Goal: Task Accomplishment & Management: Use online tool/utility

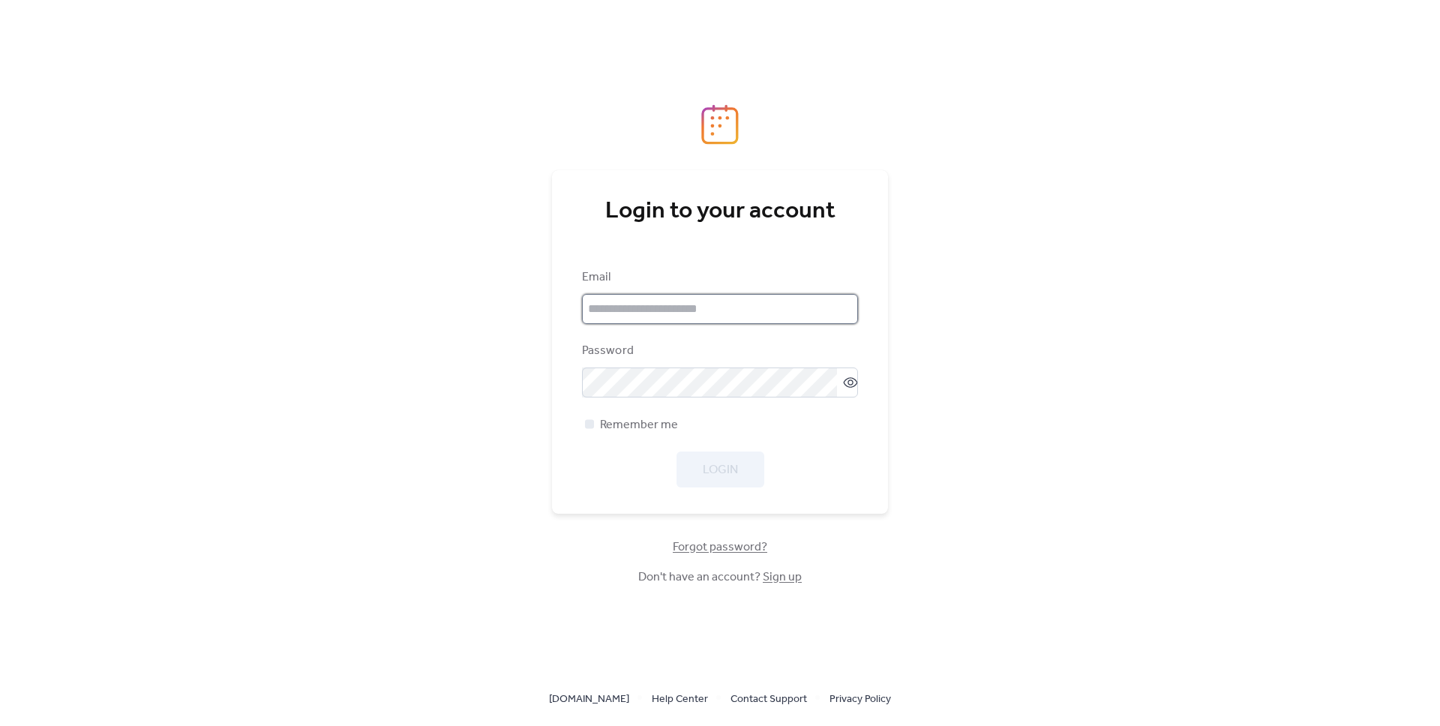
click at [701, 316] on input "email" at bounding box center [720, 309] width 276 height 30
type input "**********"
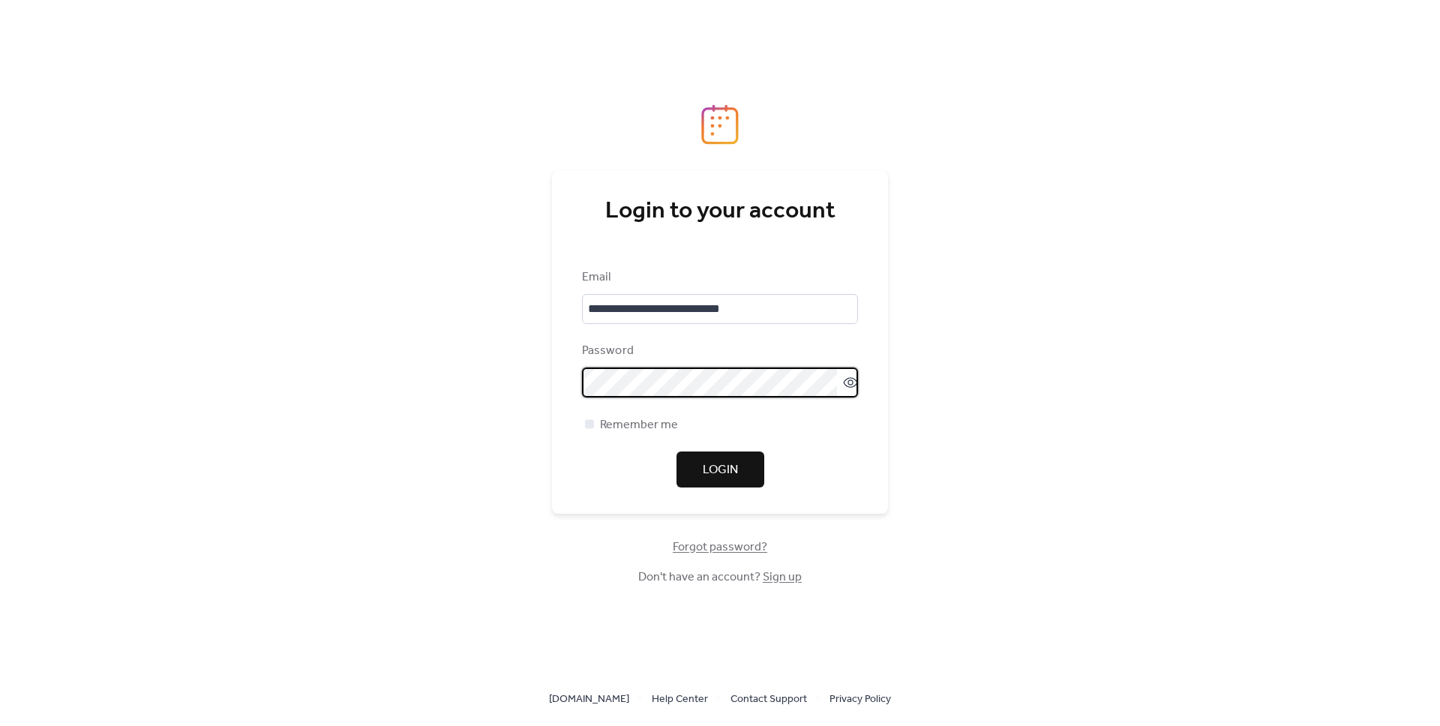
click at [816, 725] on com-1password-button at bounding box center [720, 726] width 1440 height 0
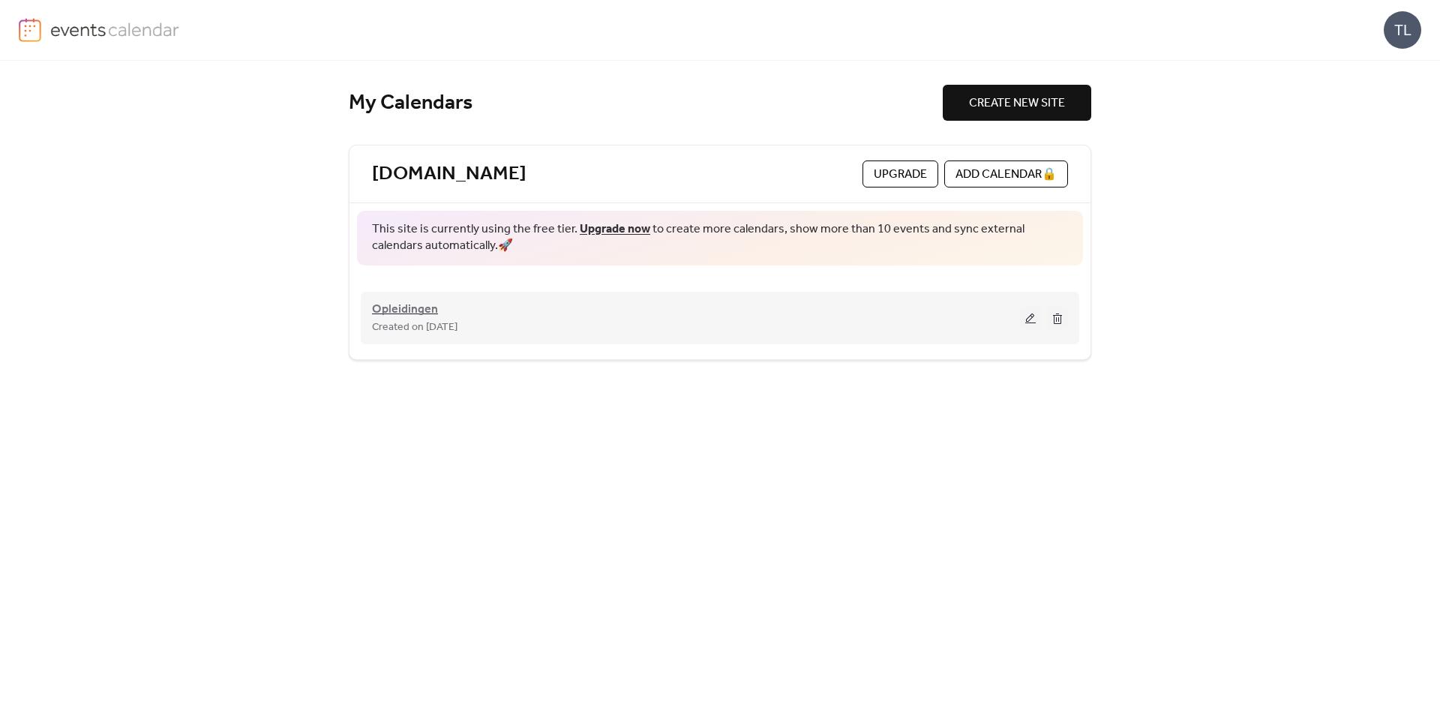
click at [401, 309] on span "Opleidingen" at bounding box center [405, 310] width 66 height 18
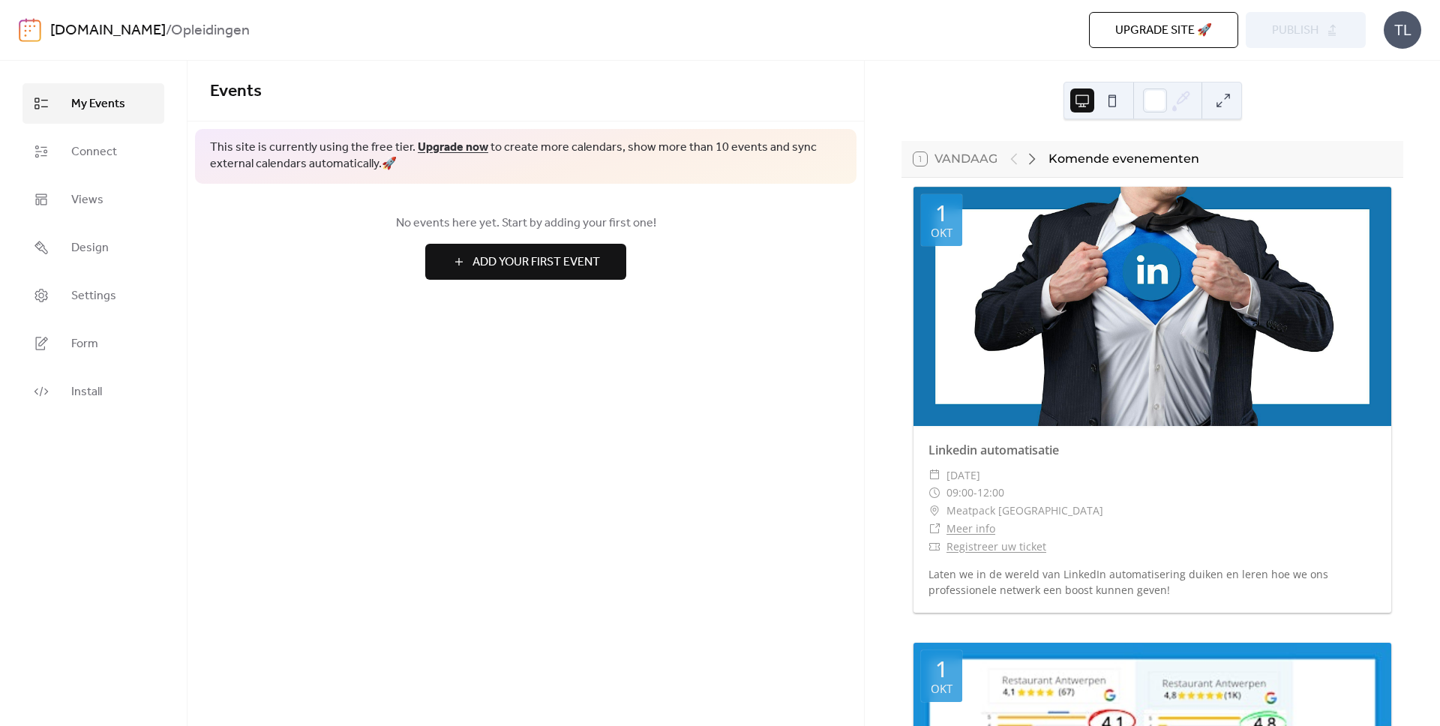
click at [1134, 39] on span "Upgrade site 🚀" at bounding box center [1164, 31] width 97 height 18
click at [92, 145] on span "Connect" at bounding box center [94, 152] width 46 height 18
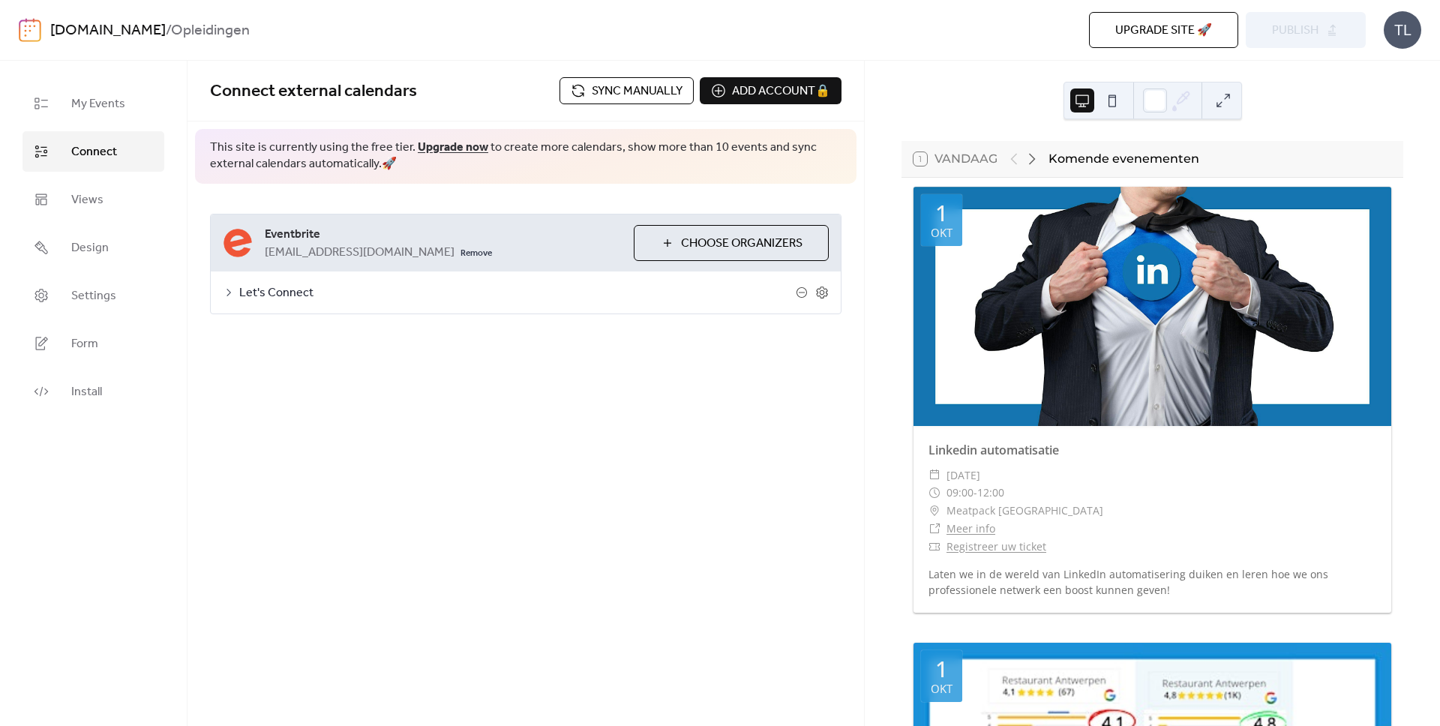
click at [586, 86] on button "Sync manually" at bounding box center [627, 90] width 134 height 27
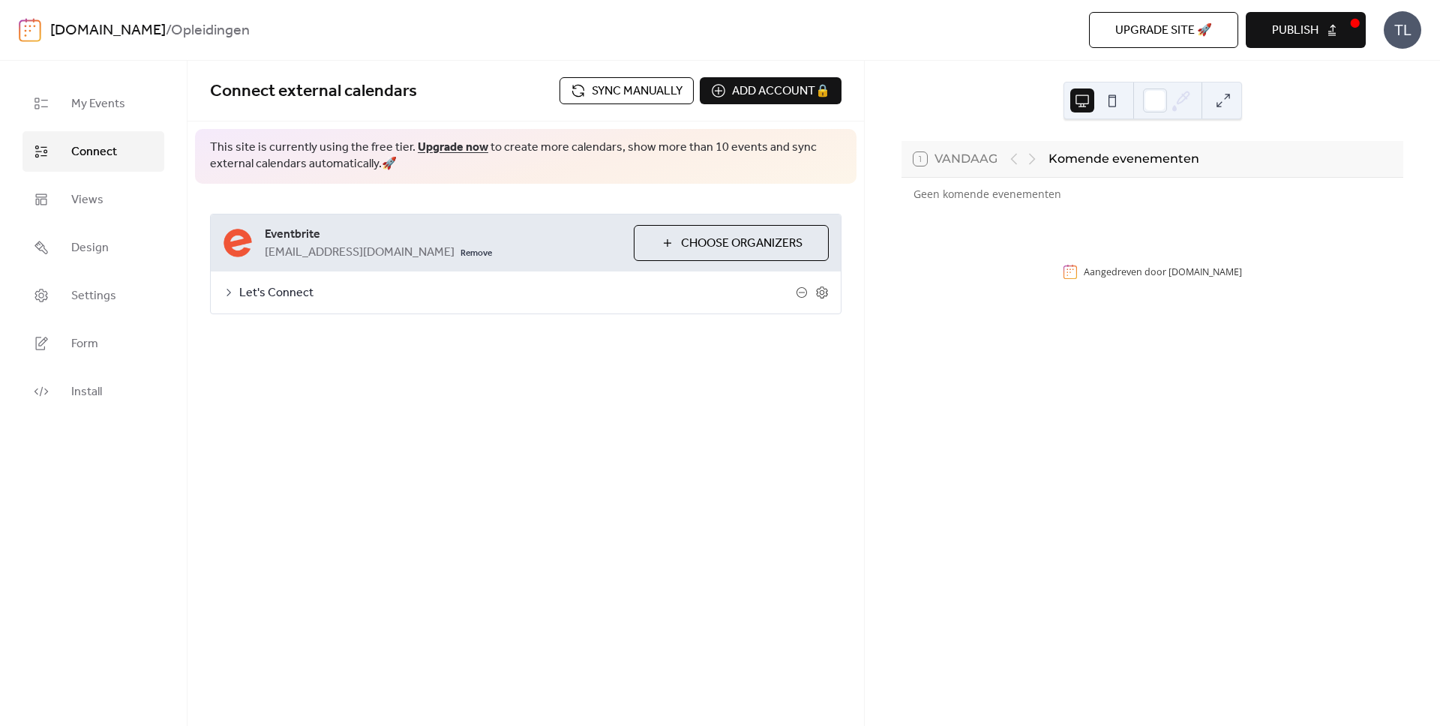
click at [248, 294] on span "Let's Connect" at bounding box center [517, 293] width 557 height 18
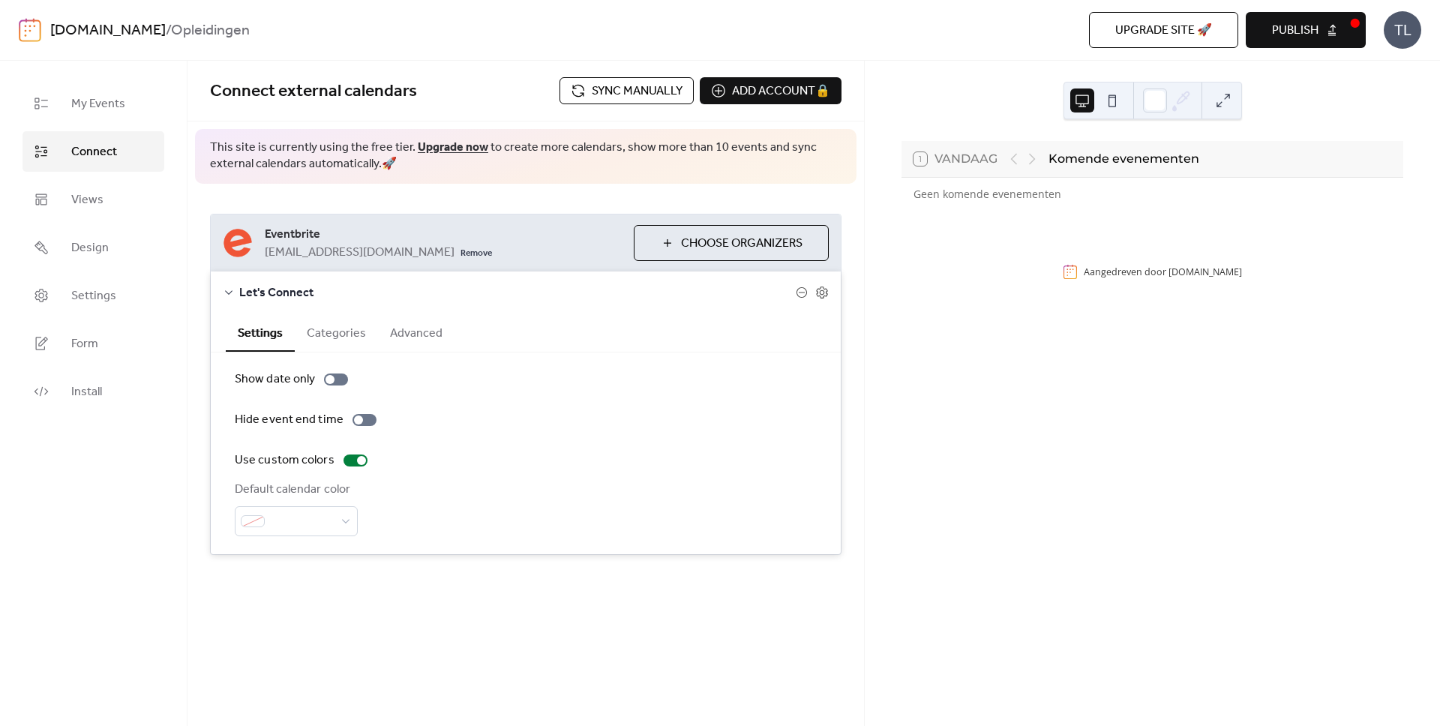
click at [353, 344] on button "Categories" at bounding box center [336, 332] width 83 height 37
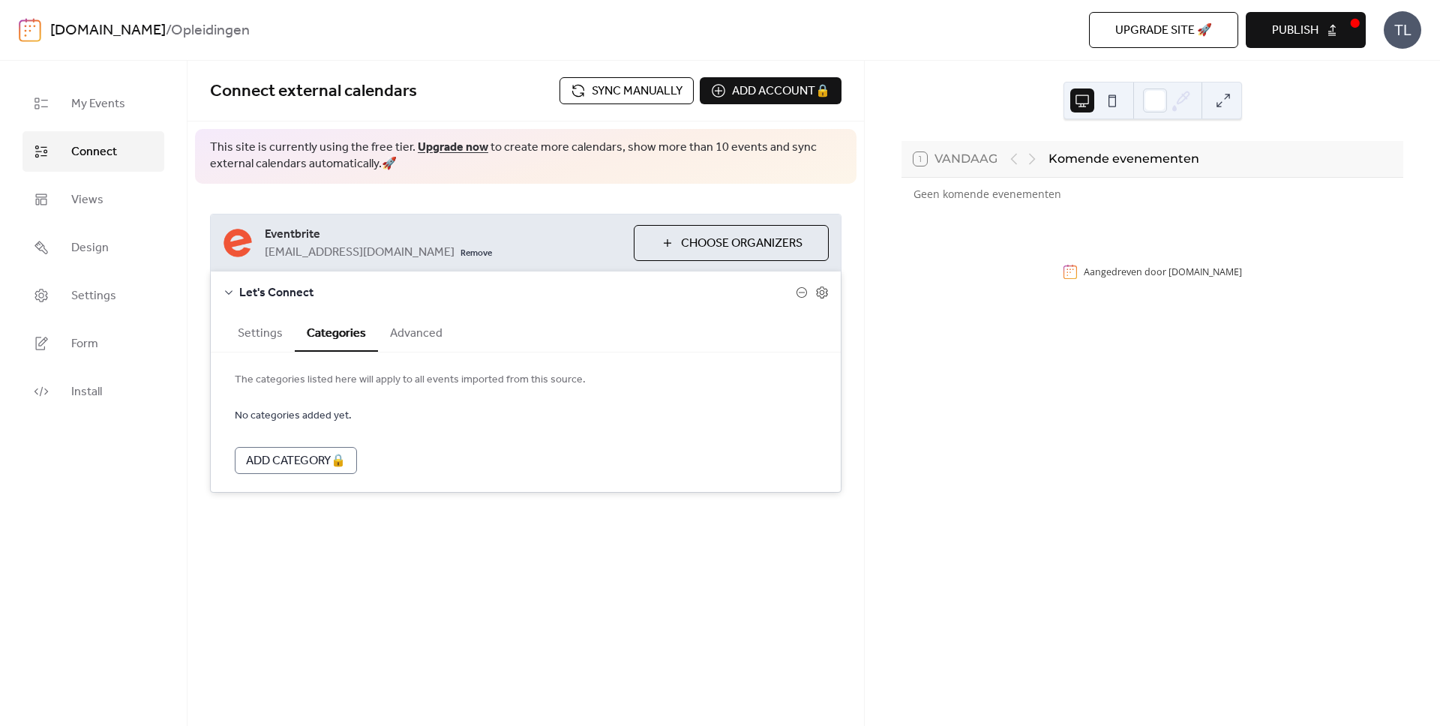
click at [403, 342] on button "Advanced" at bounding box center [416, 332] width 77 height 37
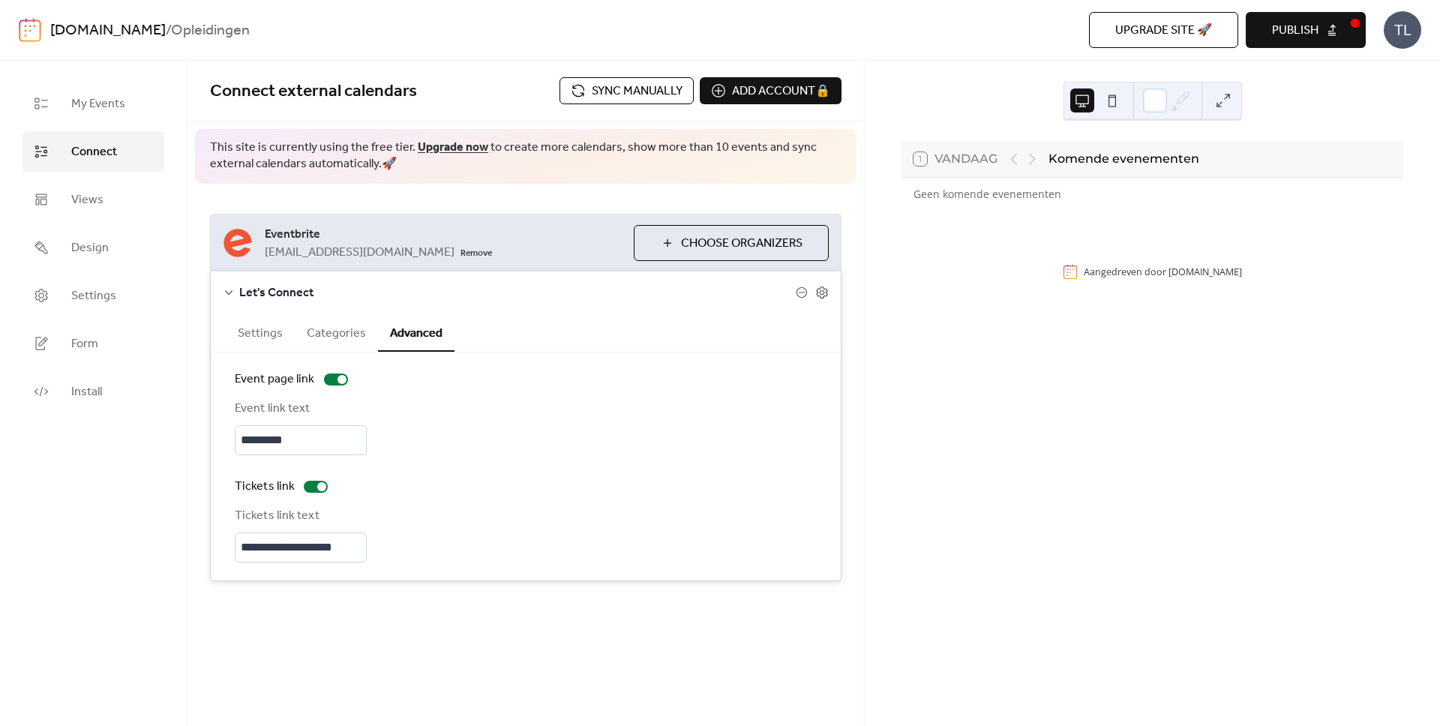
click at [260, 333] on button "Settings" at bounding box center [260, 332] width 69 height 37
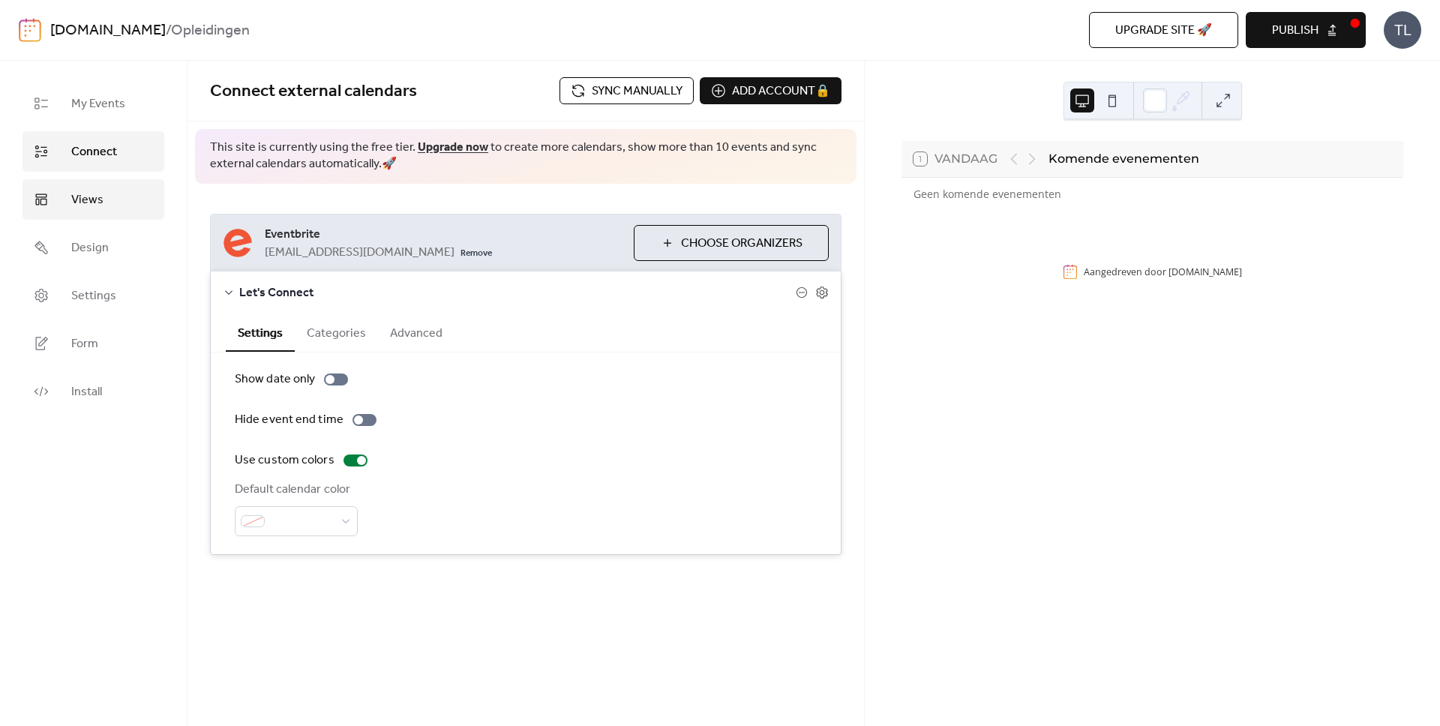
click at [71, 191] on span "Views" at bounding box center [87, 200] width 32 height 18
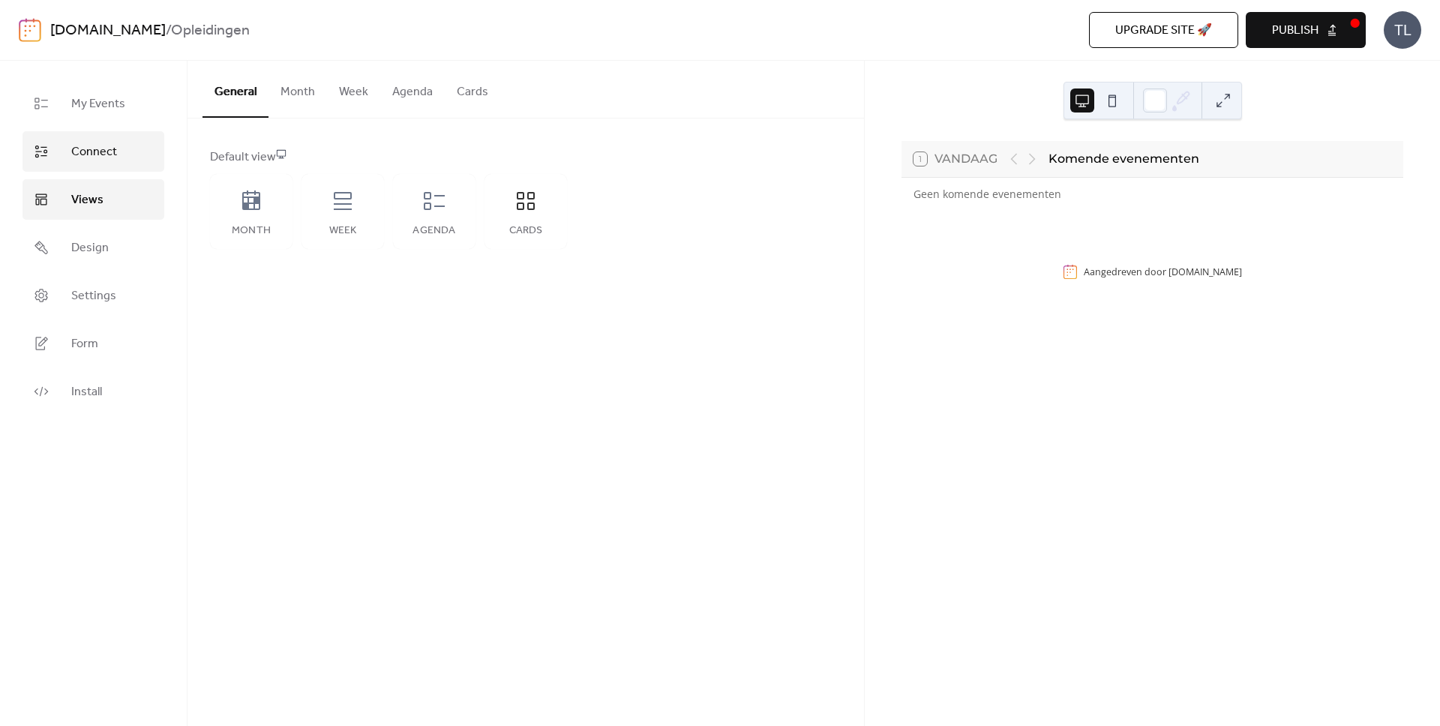
click at [80, 157] on span "Connect" at bounding box center [94, 152] width 46 height 18
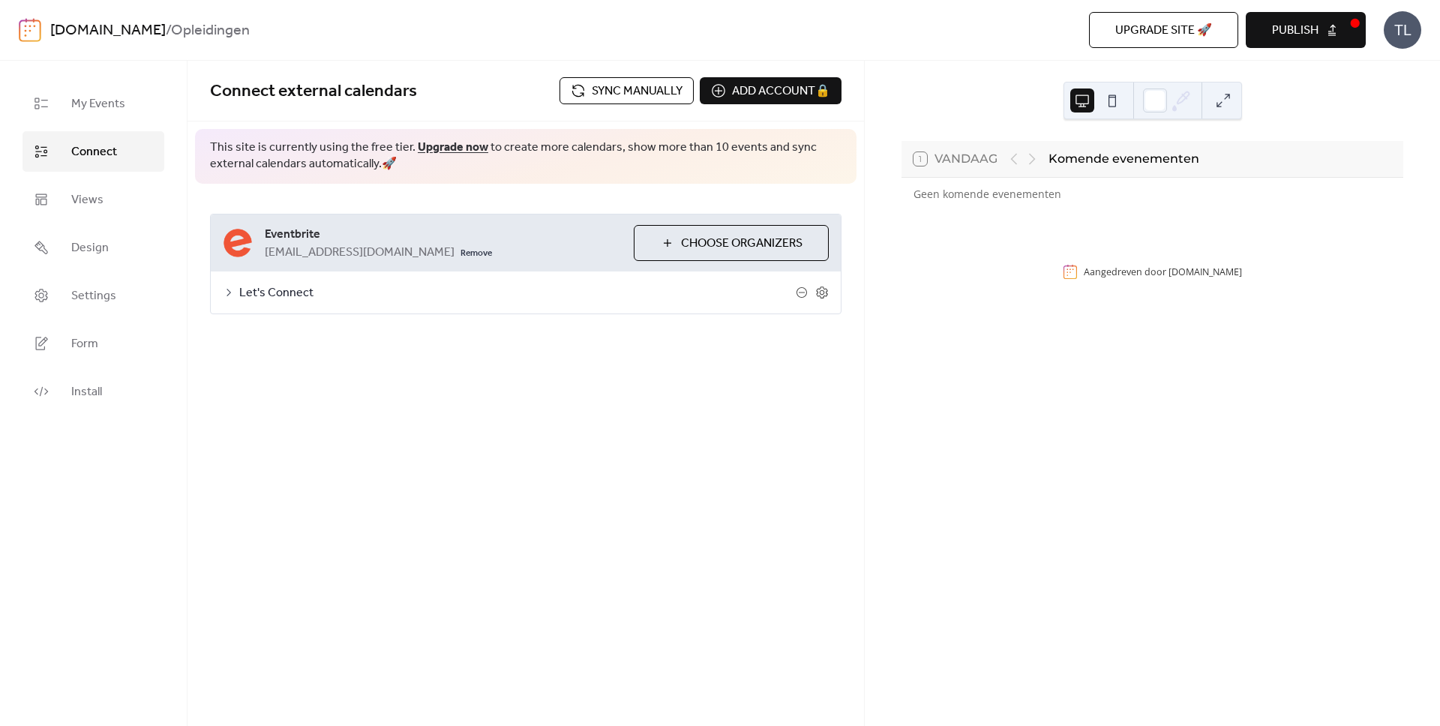
click at [1278, 22] on span "Publish" at bounding box center [1295, 31] width 47 height 18
click at [655, 91] on span "Sync manually" at bounding box center [637, 92] width 91 height 18
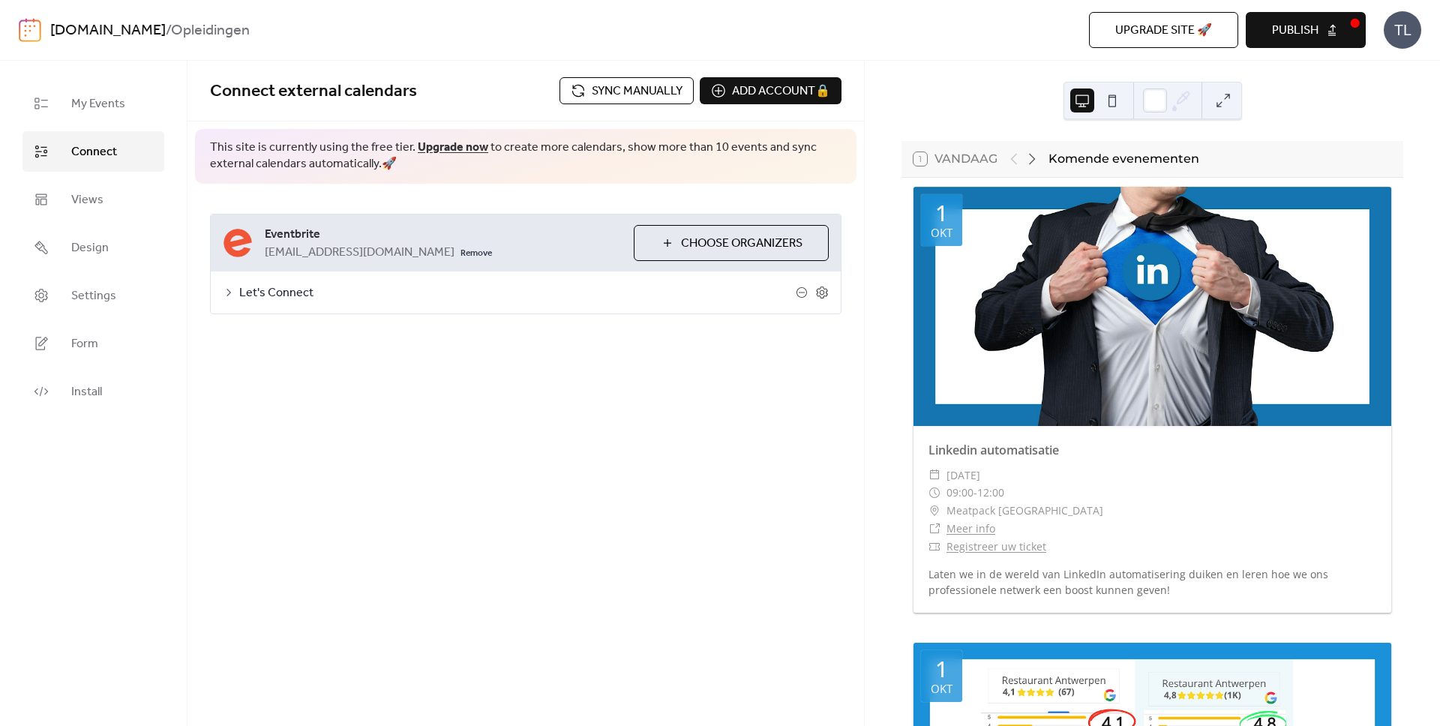
click at [1311, 38] on span "Publish" at bounding box center [1295, 31] width 47 height 18
click at [1035, 155] on icon at bounding box center [1032, 159] width 18 height 18
click at [1035, 155] on div at bounding box center [1023, 159] width 36 height 18
click at [1021, 164] on icon at bounding box center [1014, 159] width 18 height 18
